Goal: Task Accomplishment & Management: Use online tool/utility

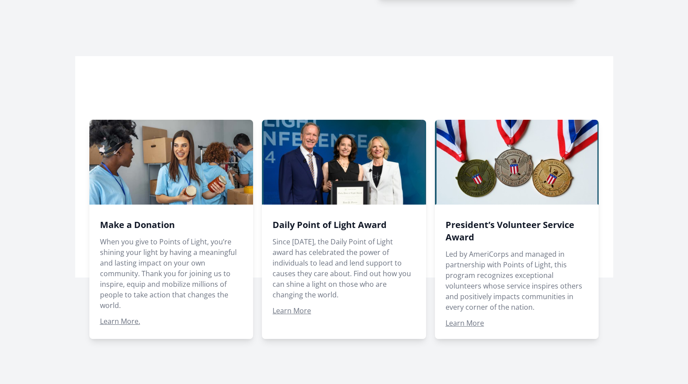
scroll to position [575, 0]
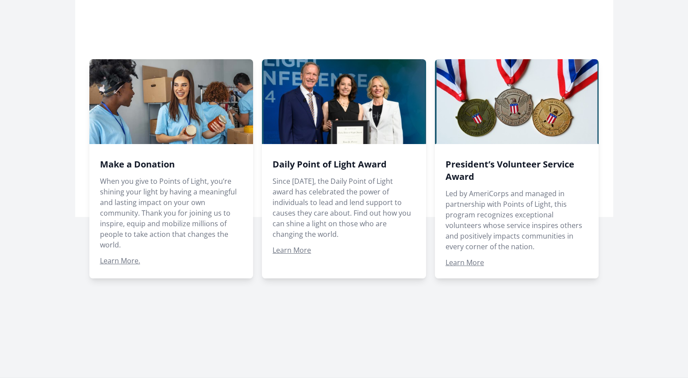
click at [519, 173] on span at bounding box center [517, 168] width 164 height 219
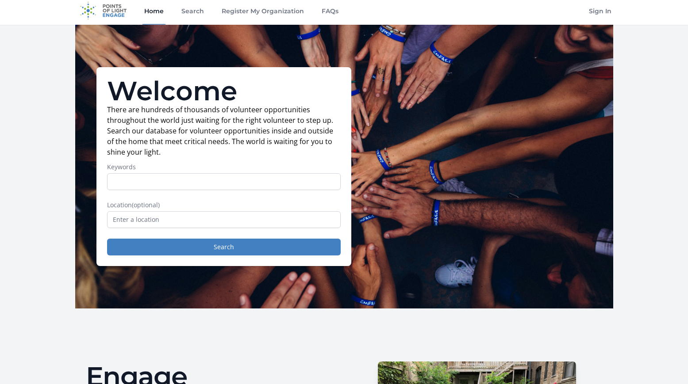
scroll to position [0, 0]
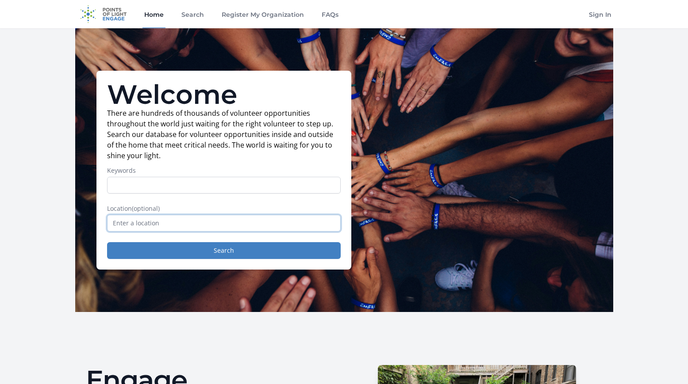
click at [148, 224] on input "text" at bounding box center [223, 223] width 233 height 17
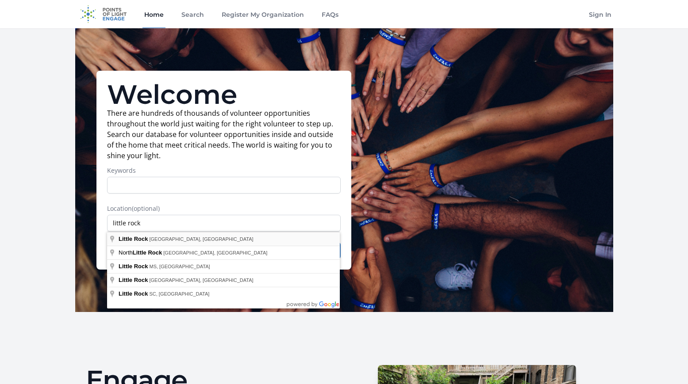
type input "Little Rock, AR, USA"
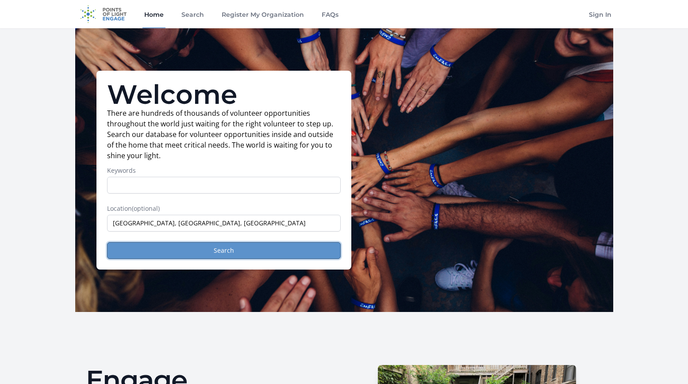
click at [160, 248] on button "Search" at bounding box center [223, 250] width 233 height 17
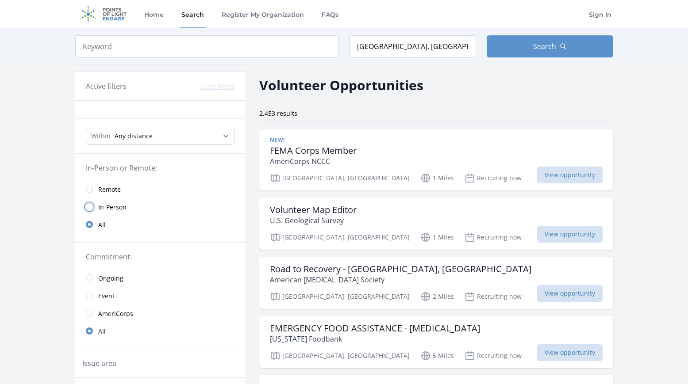
click at [91, 207] on input "radio" at bounding box center [89, 206] width 7 height 7
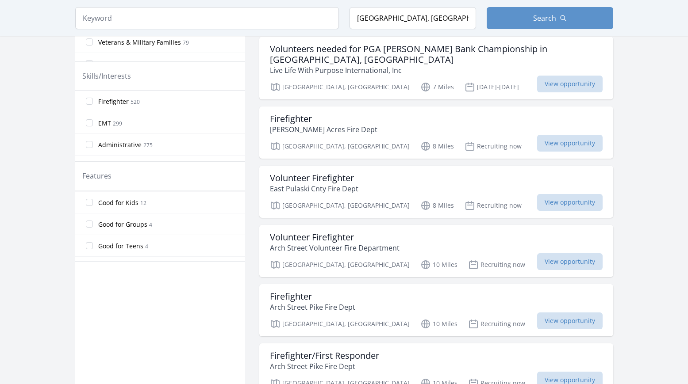
scroll to position [168, 0]
click at [91, 229] on input "Good for Teens 4" at bounding box center [89, 228] width 7 height 7
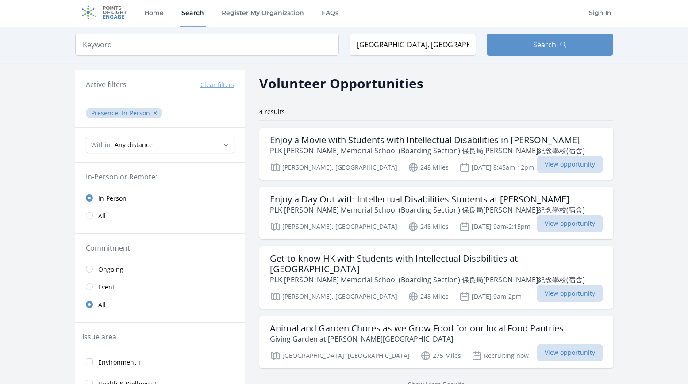
scroll to position [0, 0]
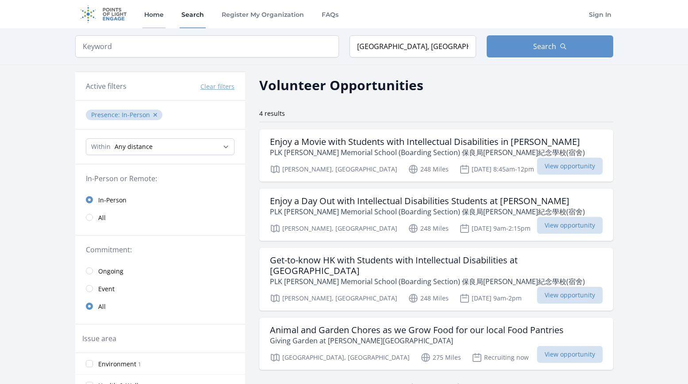
click at [153, 15] on link "Home" at bounding box center [153, 14] width 23 height 28
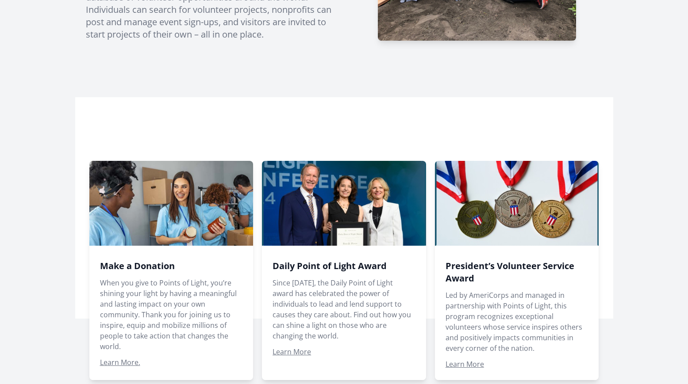
scroll to position [486, 0]
